Goal: Task Accomplishment & Management: Use online tool/utility

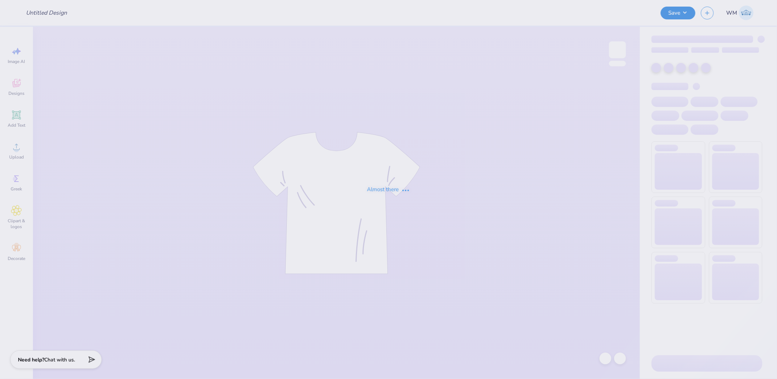
type input "KKG Formal 4"
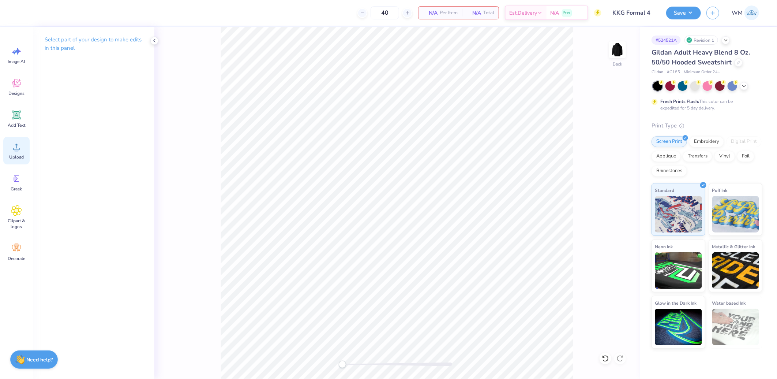
click at [21, 149] on icon at bounding box center [16, 146] width 11 height 11
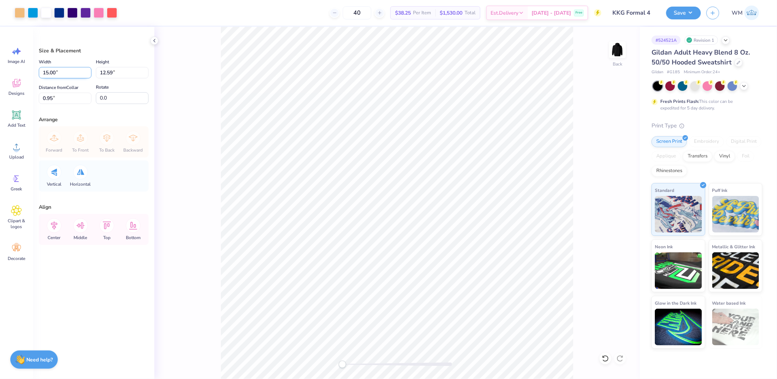
click at [63, 68] on input "15.00" at bounding box center [65, 72] width 53 height 11
type input "12.50"
type input "10.49"
type input "2.00"
click at [72, 100] on input "2.00" at bounding box center [65, 98] width 53 height 11
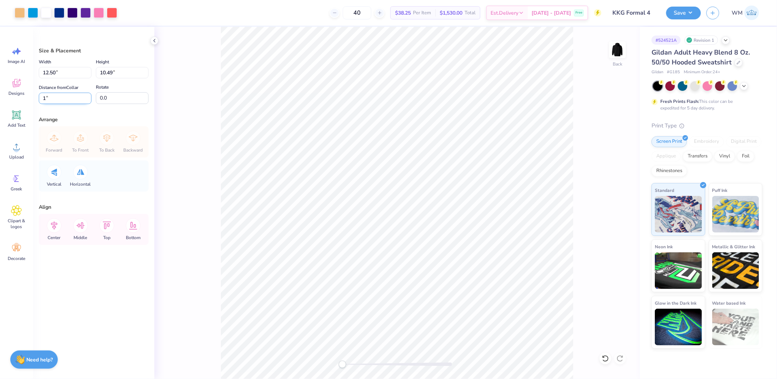
type input "1"
click at [53, 225] on icon at bounding box center [54, 225] width 15 height 15
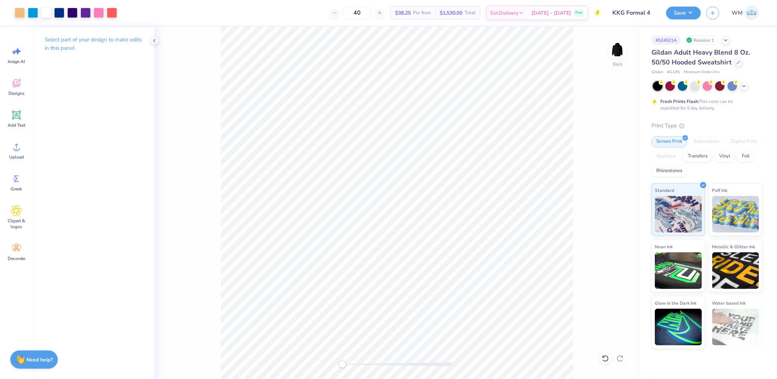
drag, startPoint x: 691, startPoint y: 14, endPoint x: 689, endPoint y: 20, distance: 7.3
click at [691, 14] on button "Save" at bounding box center [684, 13] width 35 height 13
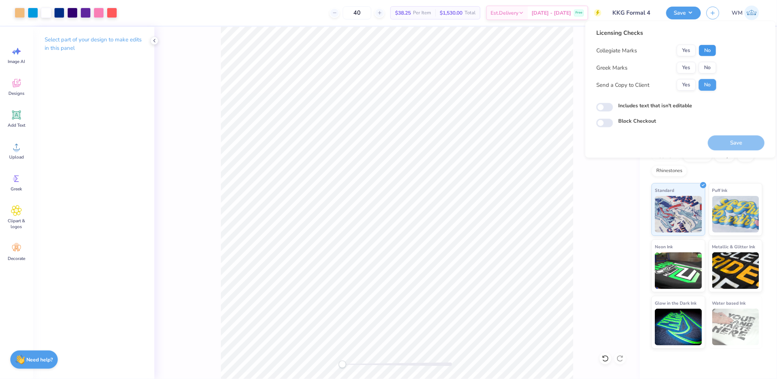
click at [701, 51] on button "No" at bounding box center [708, 51] width 18 height 12
click at [685, 68] on button "Yes" at bounding box center [686, 68] width 19 height 12
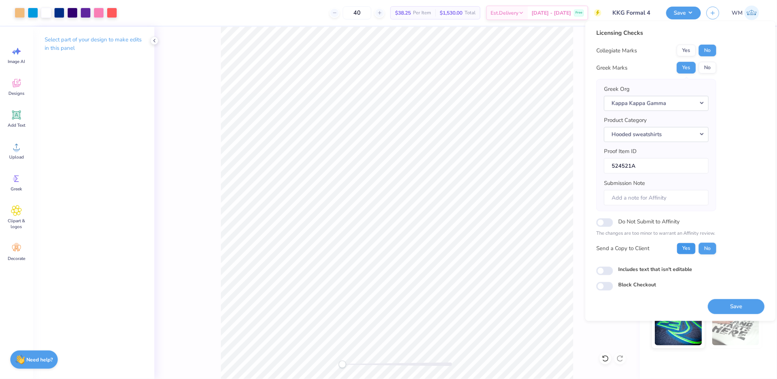
click at [679, 245] on button "Yes" at bounding box center [686, 248] width 19 height 12
click at [606, 272] on input "Includes text that isn't editable" at bounding box center [605, 270] width 17 height 9
checkbox input "true"
click at [732, 308] on button "Save" at bounding box center [736, 306] width 57 height 15
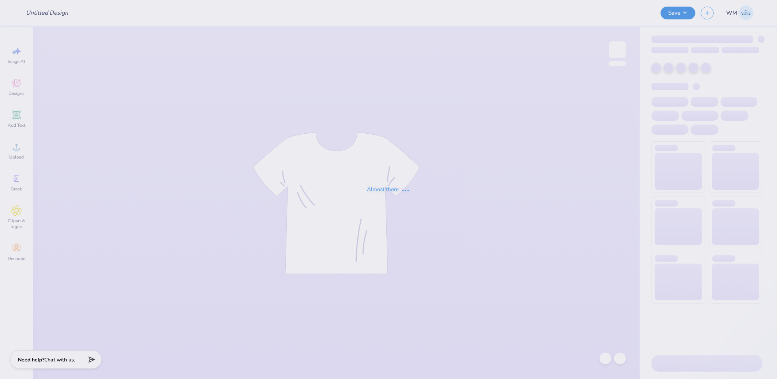
type input "PHI DELTA THETA parents weekend"
type input "50"
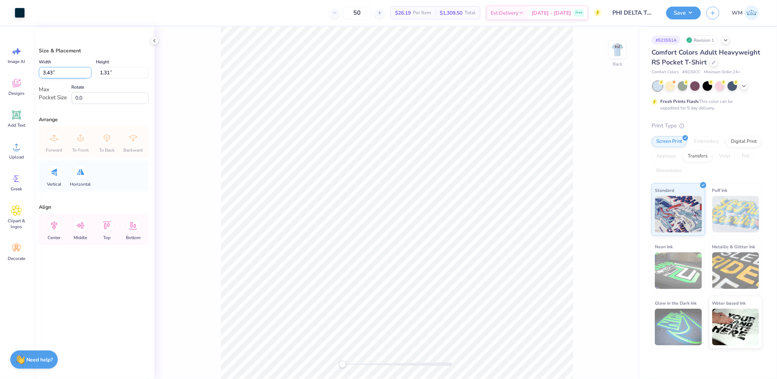
click at [65, 72] on input "3.43" at bounding box center [65, 72] width 53 height 11
type input "3.50"
type input "1.34"
click at [54, 221] on icon at bounding box center [54, 225] width 15 height 15
click at [81, 227] on icon at bounding box center [80, 225] width 15 height 15
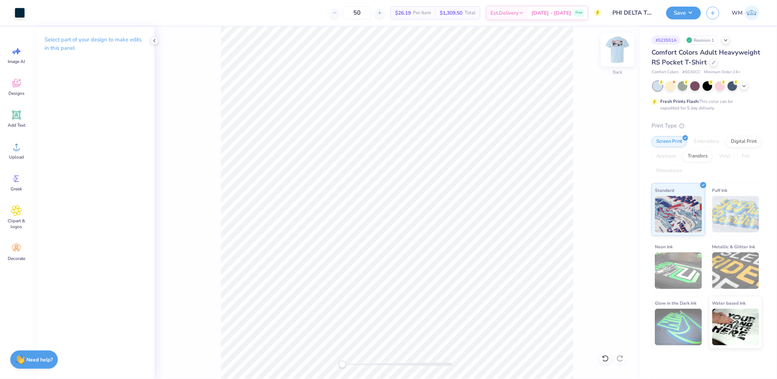
click at [621, 50] on img at bounding box center [617, 49] width 29 height 29
drag, startPoint x: 343, startPoint y: 364, endPoint x: 350, endPoint y: 363, distance: 7.5
click at [351, 364] on div "Accessibility label" at bounding box center [347, 364] width 7 height 7
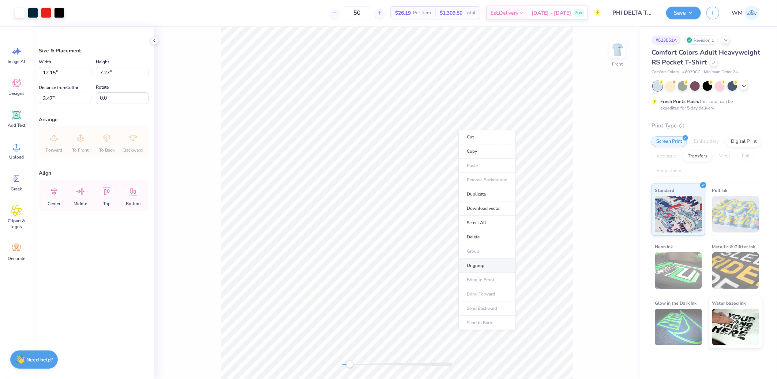
click at [478, 264] on li "Ungroup" at bounding box center [487, 265] width 57 height 14
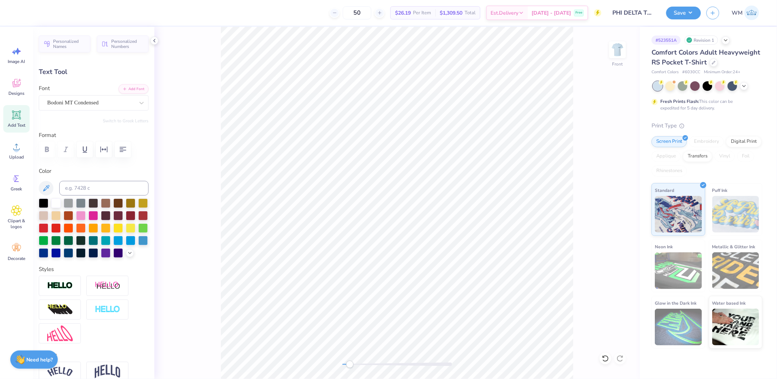
type input "6.30"
type input "0.49"
type input "10.24"
type input "6.79"
type input "0.91"
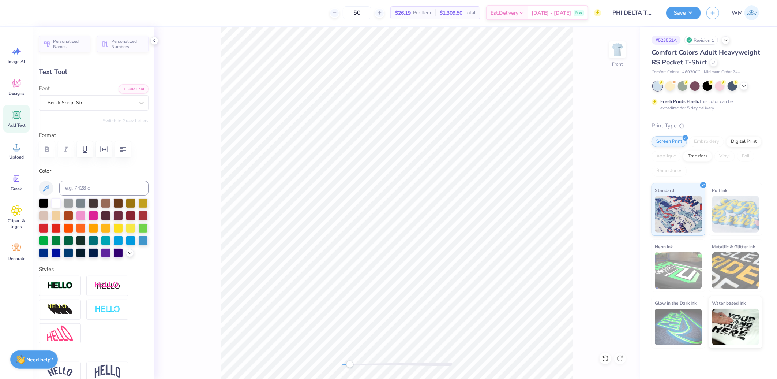
type input "3.57"
click at [15, 146] on icon at bounding box center [16, 146] width 11 height 11
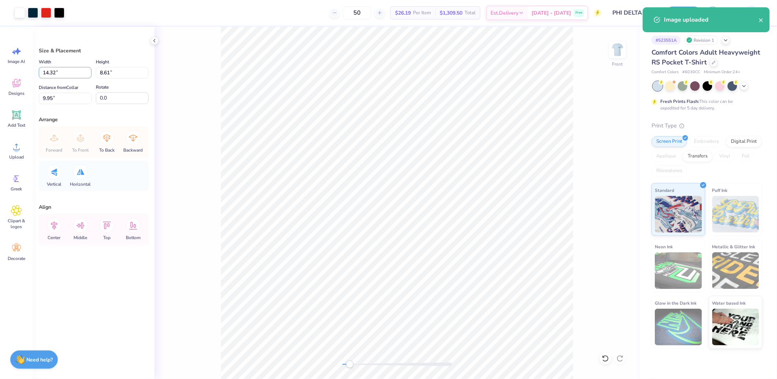
drag, startPoint x: 71, startPoint y: 72, endPoint x: 79, endPoint y: 81, distance: 11.7
click at [71, 72] on input "14.32" at bounding box center [65, 72] width 53 height 11
type input "12.15"
type input "7.30"
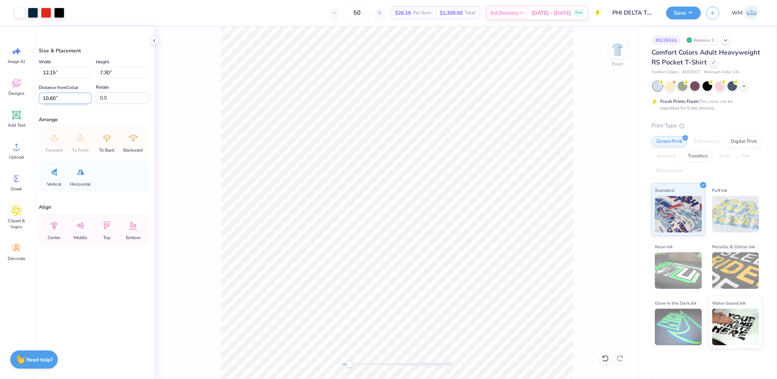
click at [60, 95] on input "10.60" at bounding box center [65, 98] width 53 height 11
type input "3.47"
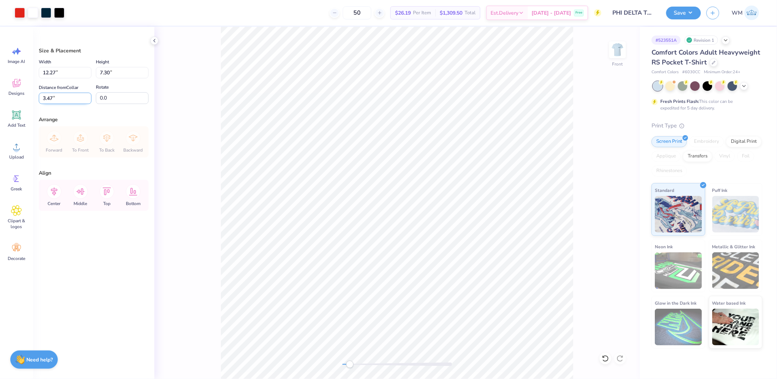
click at [70, 97] on input "3.47" at bounding box center [65, 98] width 53 height 11
type input "3.00"
click at [54, 193] on icon at bounding box center [54, 191] width 15 height 15
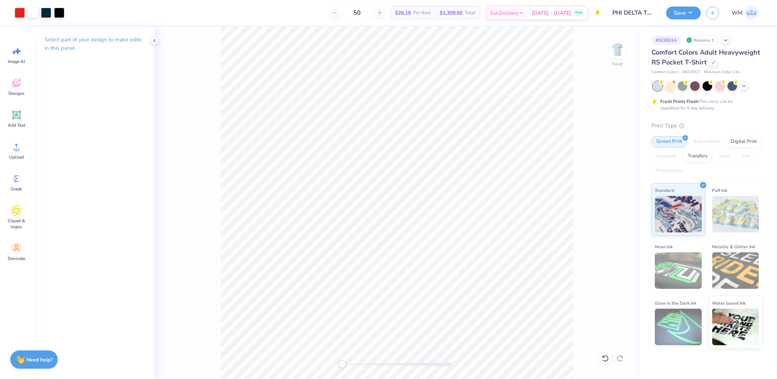
click at [322, 362] on div "Front" at bounding box center [397, 203] width 486 height 352
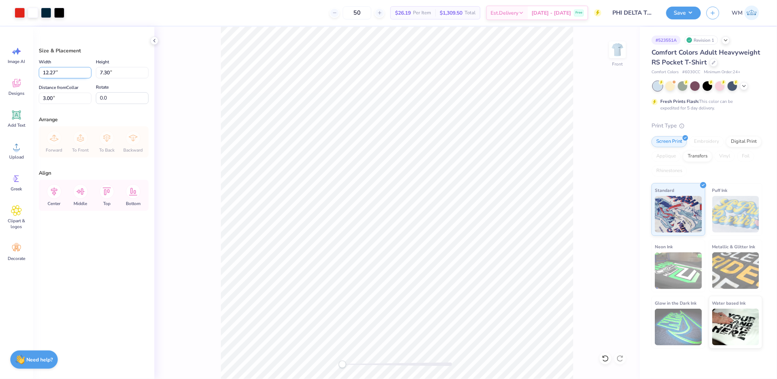
click at [60, 71] on input "12.27" at bounding box center [65, 72] width 53 height 11
type input "12.15"
type input "7.23"
click at [64, 96] on input "3.04" at bounding box center [65, 98] width 53 height 11
type input "3.00"
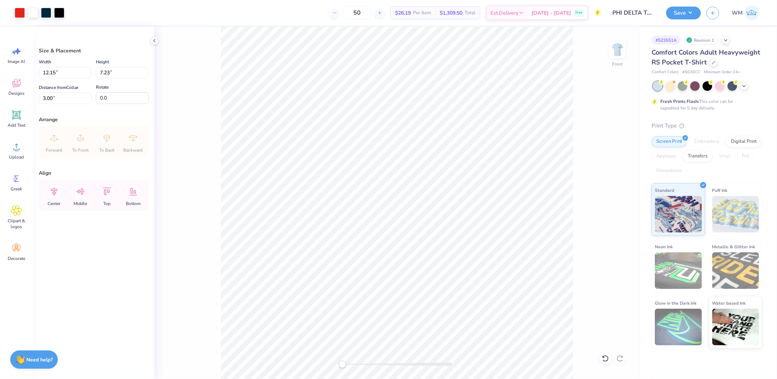
click at [123, 254] on div "Size & Placement Width 12.15 12.15 " Height 7.23 7.23 " Distance from Collar 3.…" at bounding box center [94, 203] width 122 height 352
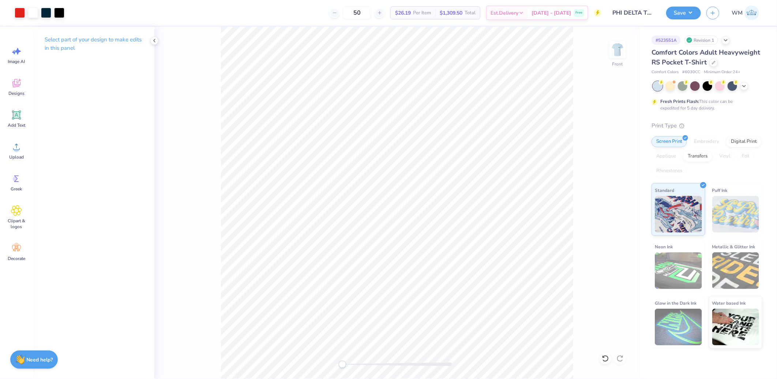
click at [588, 253] on div "Front" at bounding box center [397, 203] width 486 height 352
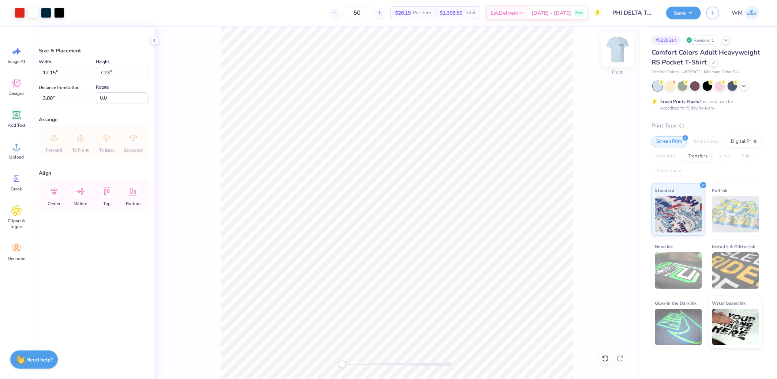
click at [619, 52] on img at bounding box center [617, 49] width 29 height 29
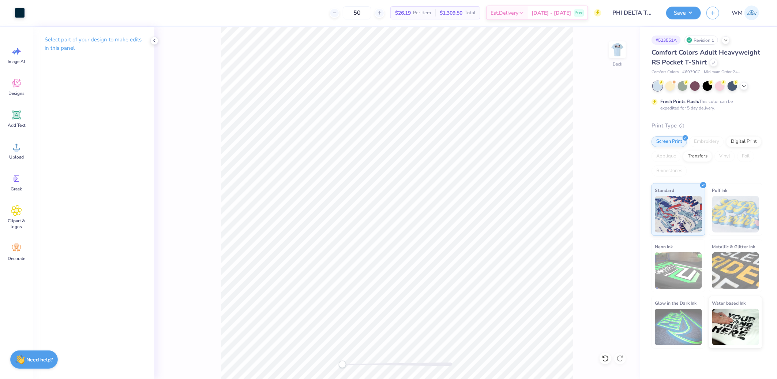
drag, startPoint x: 681, startPoint y: 8, endPoint x: 683, endPoint y: 19, distance: 10.7
click at [681, 8] on button "Save" at bounding box center [684, 13] width 35 height 13
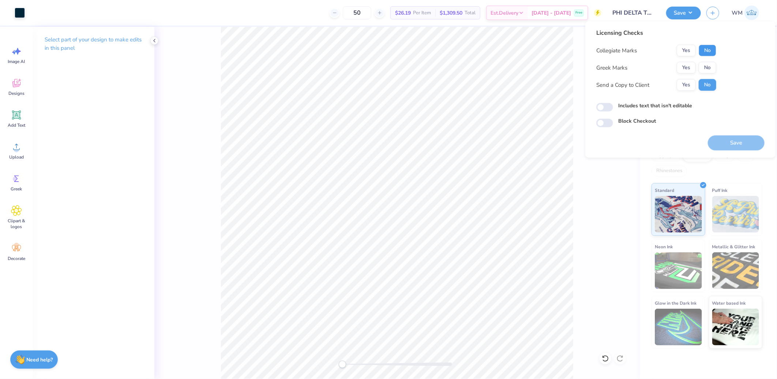
click at [708, 51] on button "No" at bounding box center [708, 51] width 18 height 12
click at [693, 65] on button "Yes" at bounding box center [686, 68] width 19 height 12
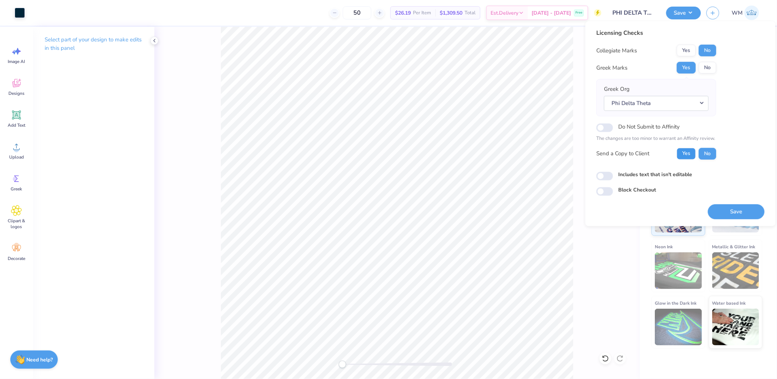
click at [689, 154] on button "Yes" at bounding box center [686, 154] width 19 height 12
click at [602, 178] on input "Includes text that isn't editable" at bounding box center [605, 176] width 17 height 9
checkbox input "true"
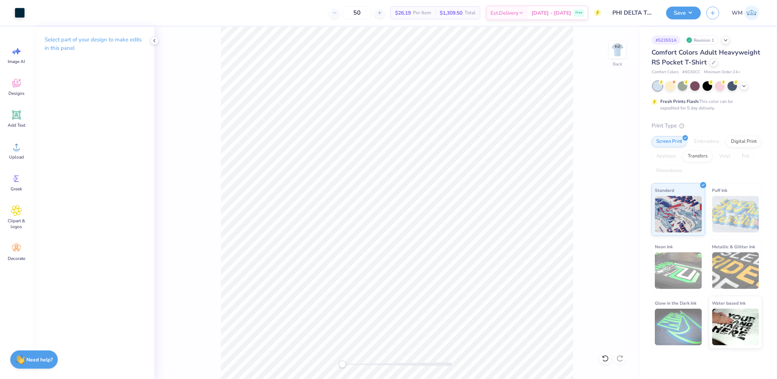
click at [702, 6] on div "Save WM" at bounding box center [722, 13] width 111 height 26
click at [694, 14] on button "Save" at bounding box center [684, 11] width 35 height 13
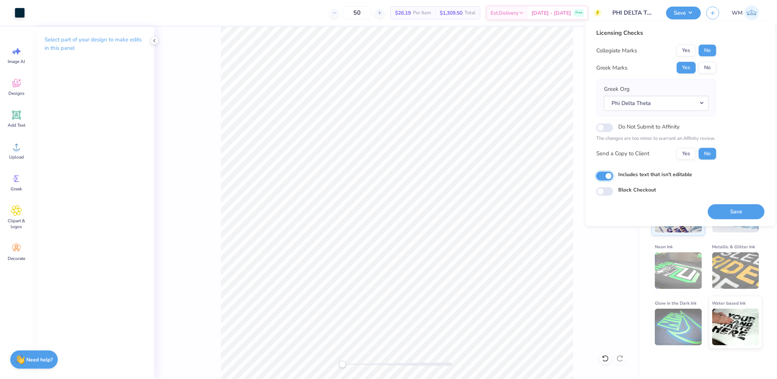
click at [605, 175] on input "Includes text that isn't editable" at bounding box center [605, 176] width 17 height 9
checkbox input "false"
click at [682, 157] on button "Yes" at bounding box center [686, 154] width 19 height 12
click at [745, 212] on button "Save" at bounding box center [736, 211] width 57 height 15
